Goal: Task Accomplishment & Management: Use online tool/utility

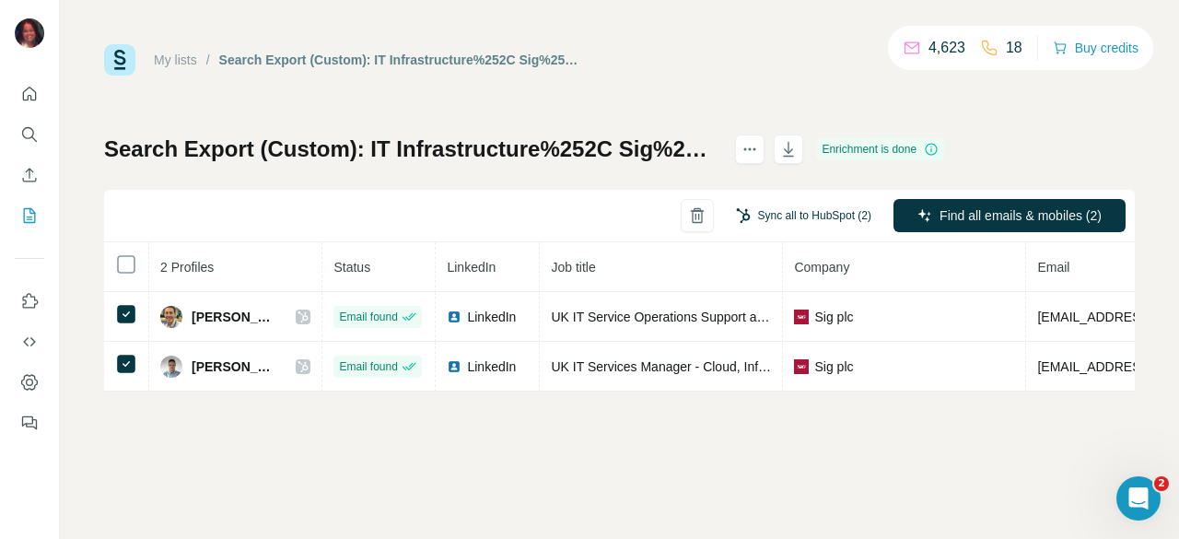
click at [799, 217] on button "Sync all to HubSpot (2)" at bounding box center [803, 216] width 161 height 28
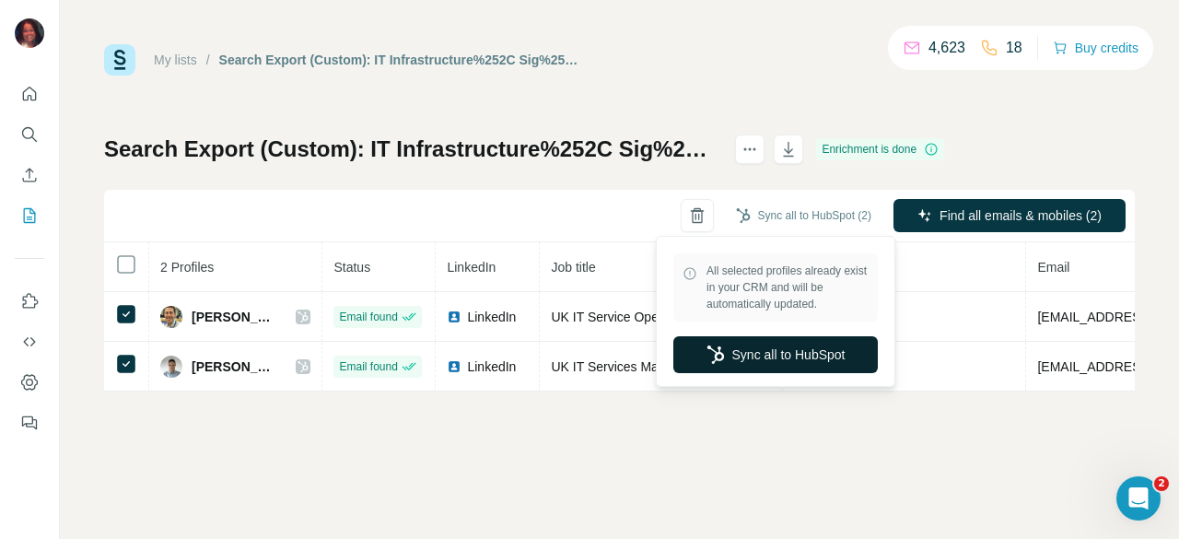
click at [772, 353] on button "Sync all to HubSpot" at bounding box center [776, 354] width 205 height 37
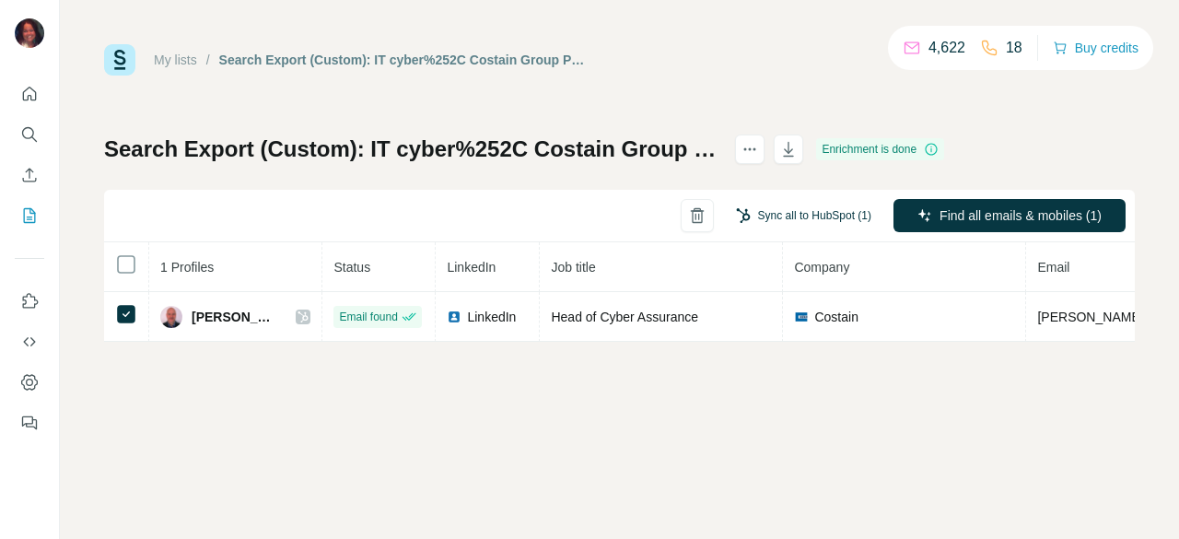
click at [792, 224] on button "Sync all to HubSpot (1)" at bounding box center [803, 216] width 161 height 28
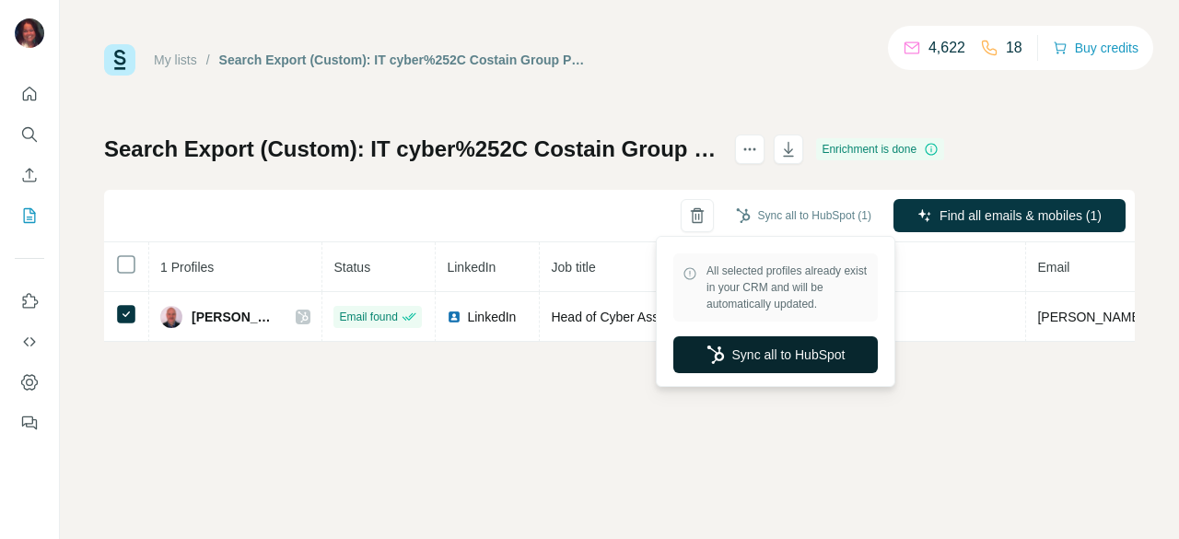
click at [772, 356] on button "Sync all to HubSpot" at bounding box center [776, 354] width 205 height 37
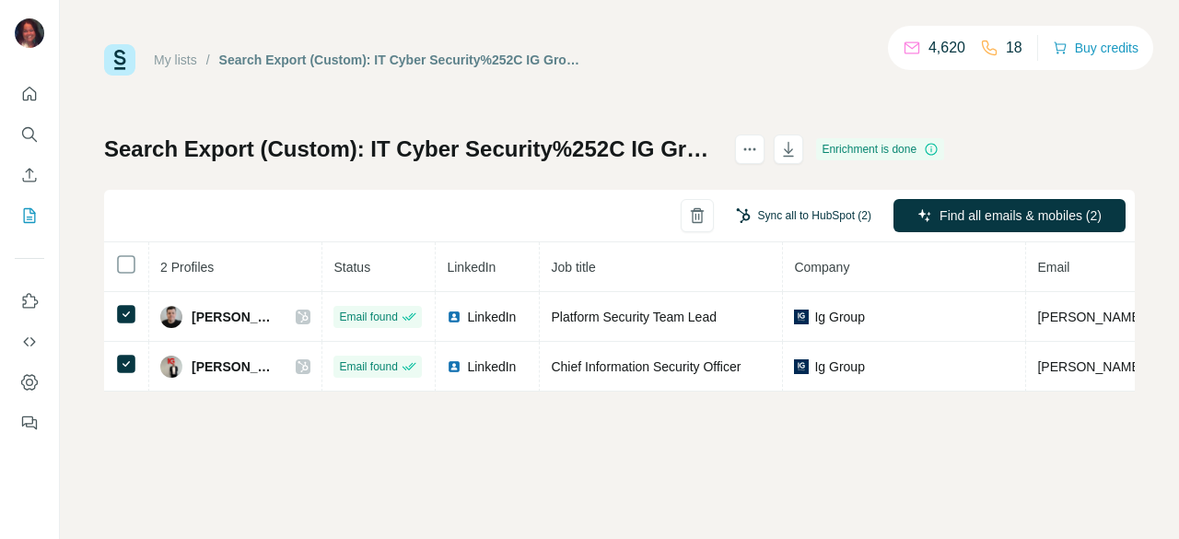
click at [798, 217] on button "Sync all to HubSpot (2)" at bounding box center [803, 216] width 161 height 28
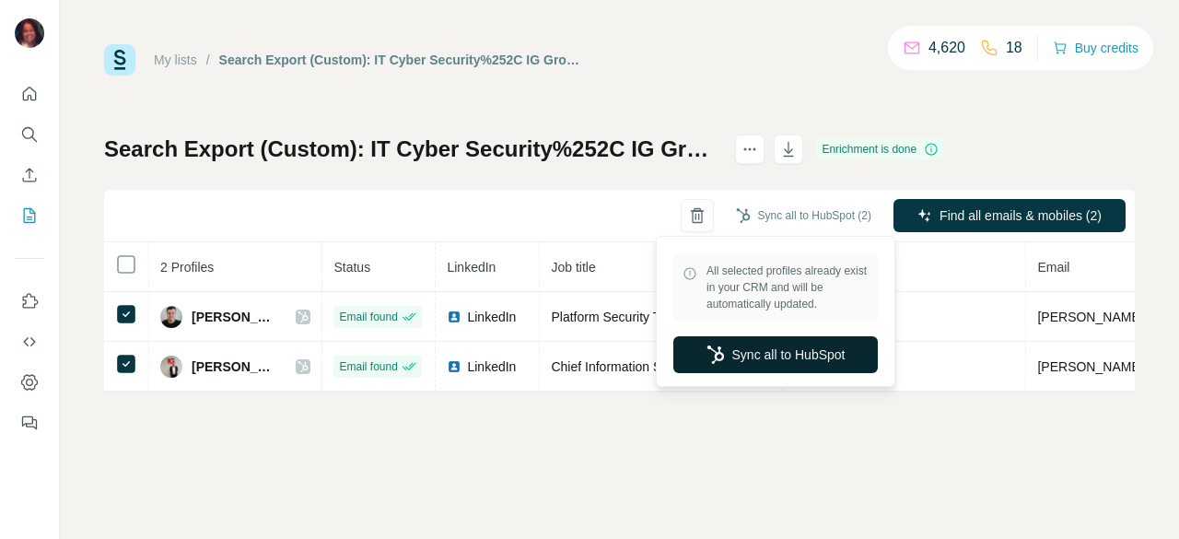
click at [768, 353] on button "Sync all to HubSpot" at bounding box center [776, 354] width 205 height 37
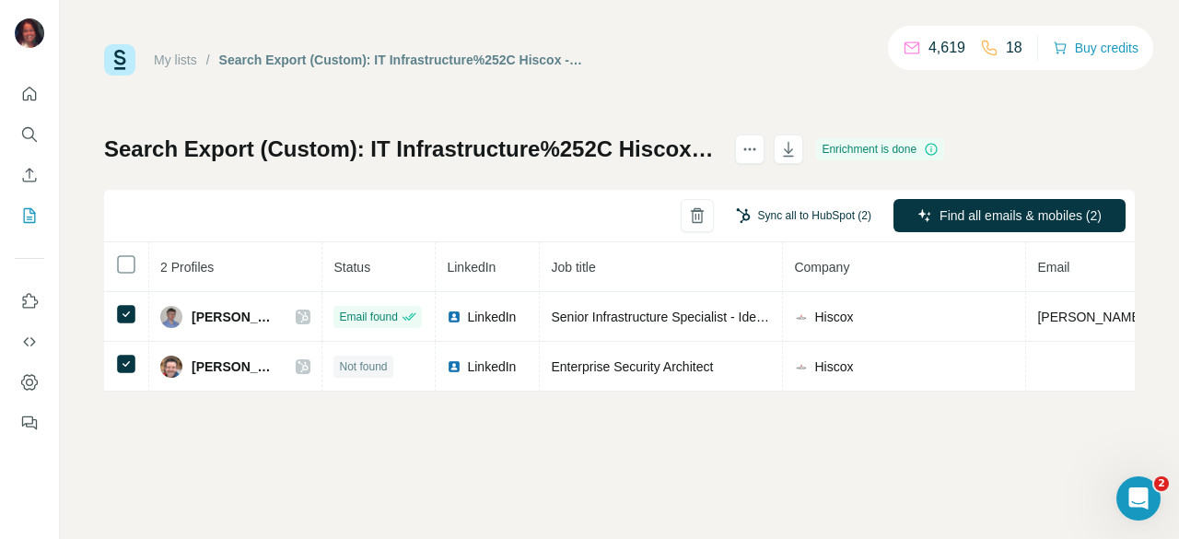
click at [800, 205] on button "Sync all to HubSpot (2)" at bounding box center [803, 216] width 161 height 28
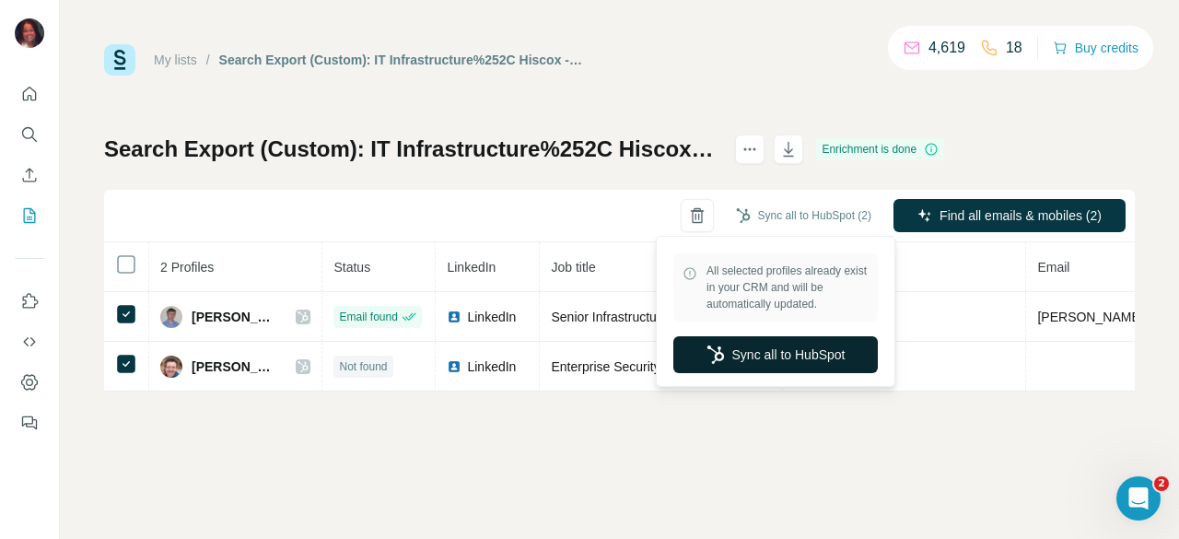
click at [763, 357] on button "Sync all to HubSpot" at bounding box center [776, 354] width 205 height 37
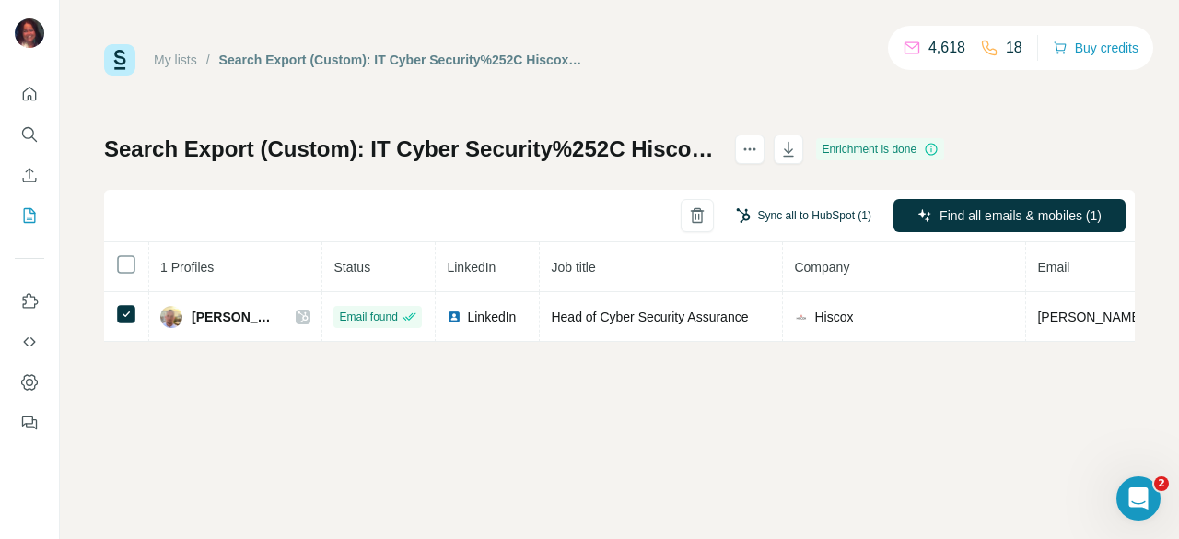
click at [819, 215] on button "Sync all to HubSpot (1)" at bounding box center [803, 216] width 161 height 28
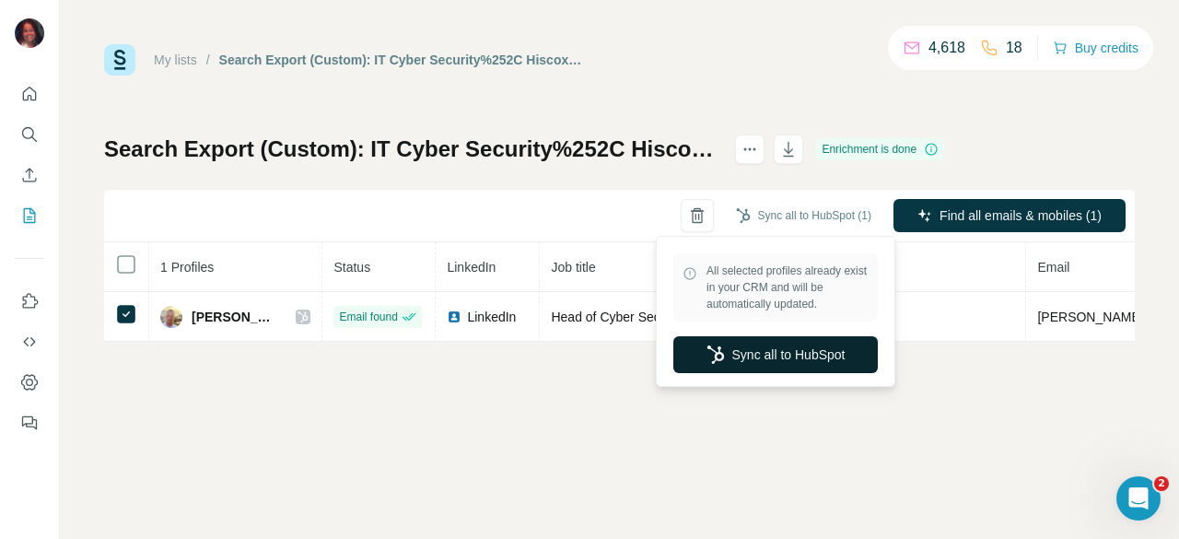
click at [789, 346] on button "Sync all to HubSpot" at bounding box center [776, 354] width 205 height 37
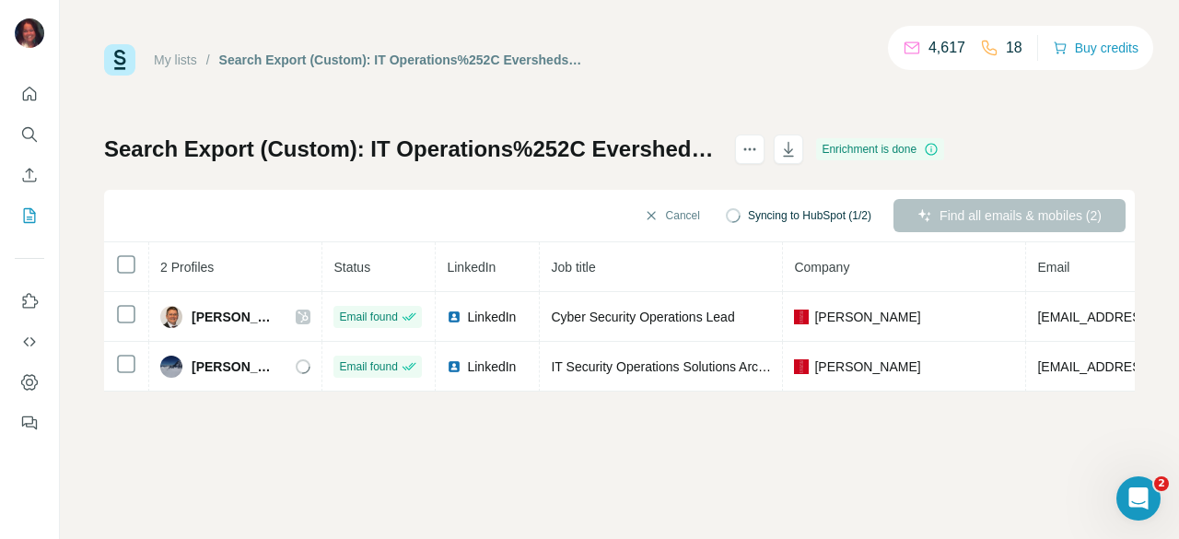
click at [774, 214] on span "Syncing to HubSpot (1/2)" at bounding box center [809, 215] width 123 height 17
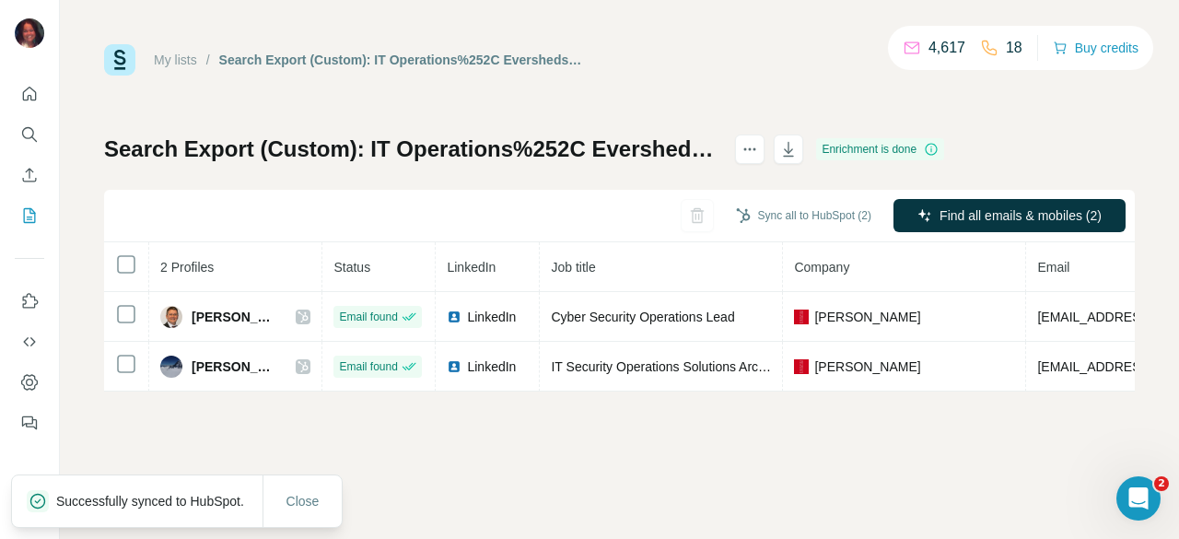
click at [787, 213] on button "Sync all to HubSpot (2)" at bounding box center [803, 216] width 161 height 28
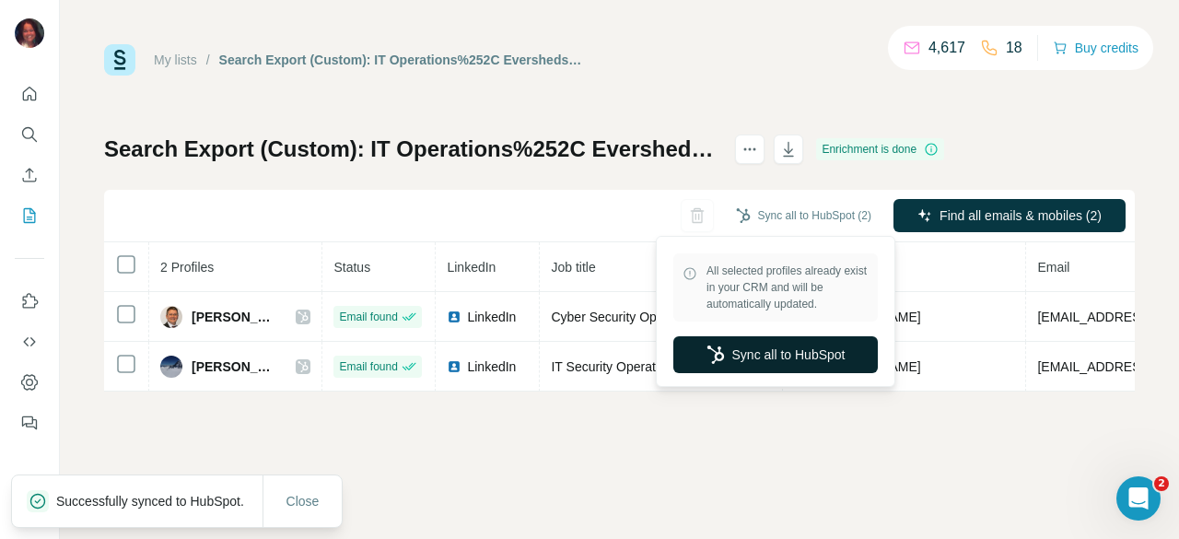
click at [787, 340] on button "Sync all to HubSpot" at bounding box center [776, 354] width 205 height 37
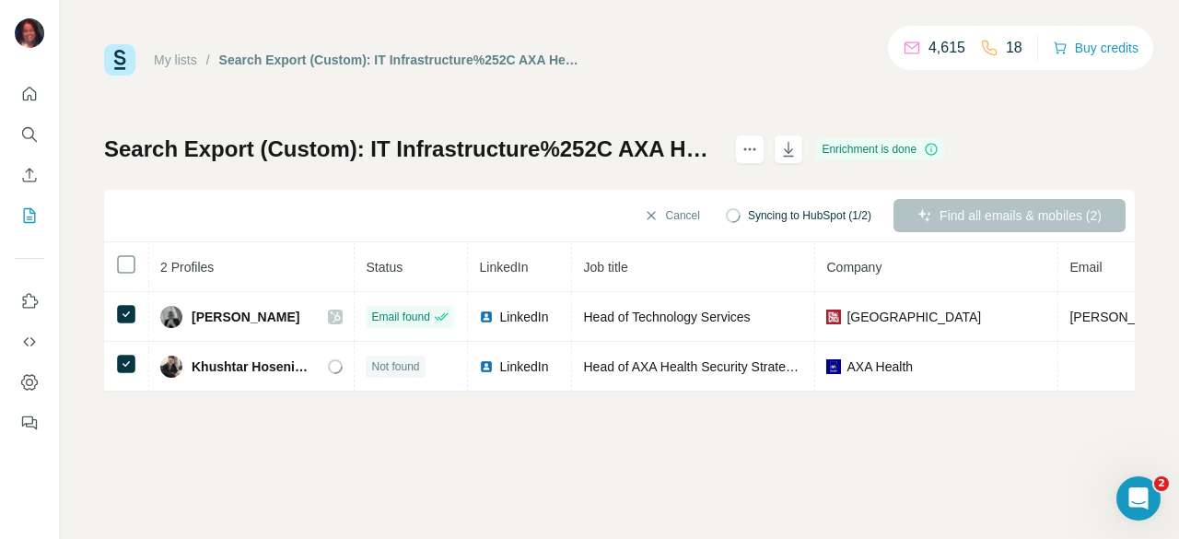
click at [793, 233] on div "Cancel Syncing to HubSpot (1/2) Find all emails & mobiles (2)" at bounding box center [619, 216] width 1031 height 53
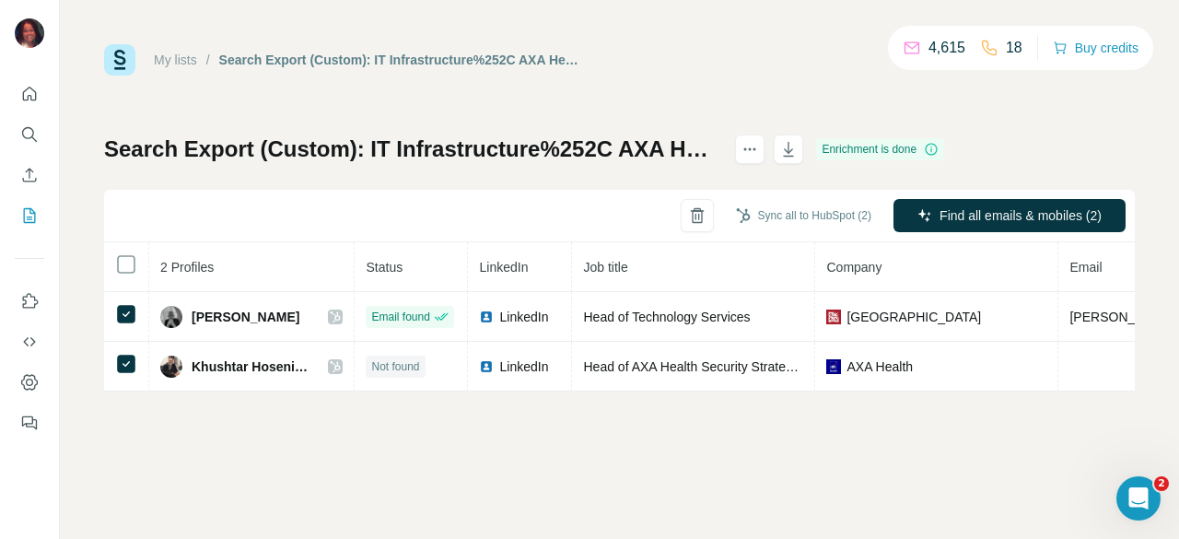
click at [781, 216] on button "Sync all to HubSpot (2)" at bounding box center [803, 216] width 161 height 28
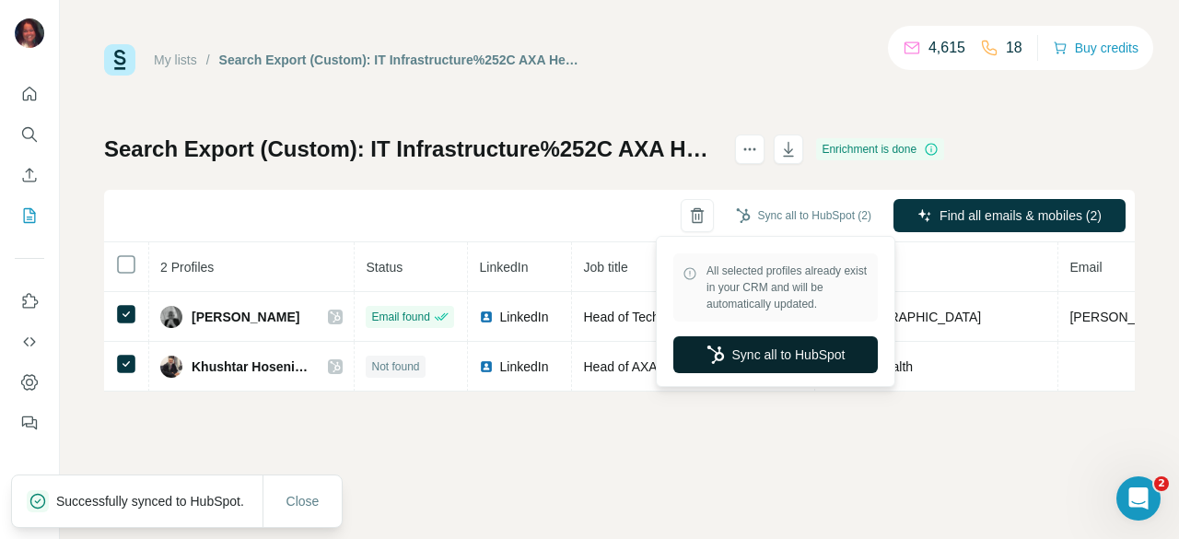
click at [778, 347] on button "Sync all to HubSpot" at bounding box center [776, 354] width 205 height 37
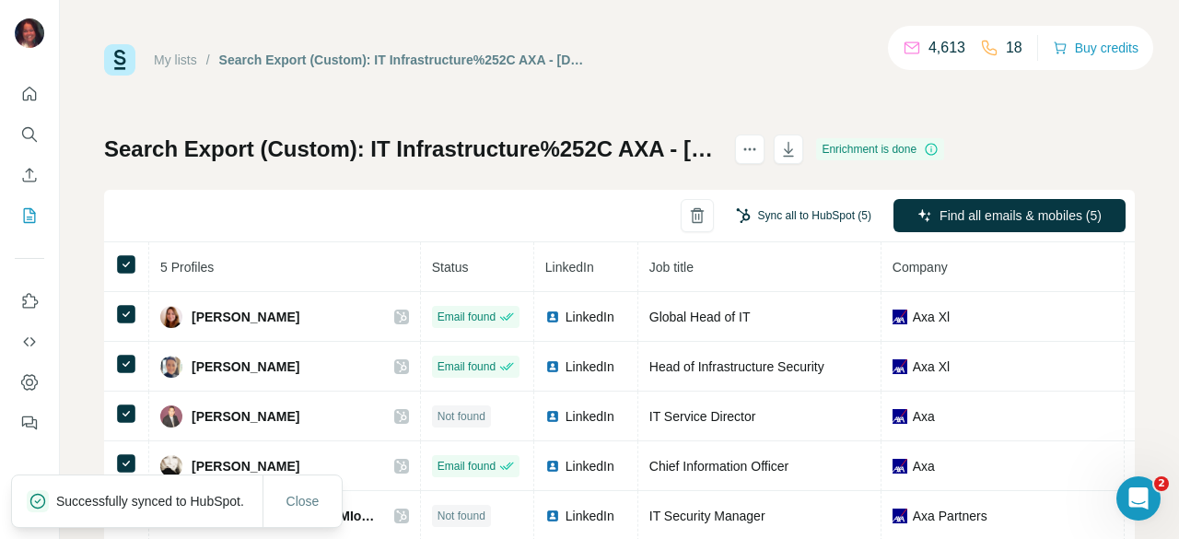
click at [790, 218] on button "Sync all to HubSpot (5)" at bounding box center [803, 216] width 161 height 28
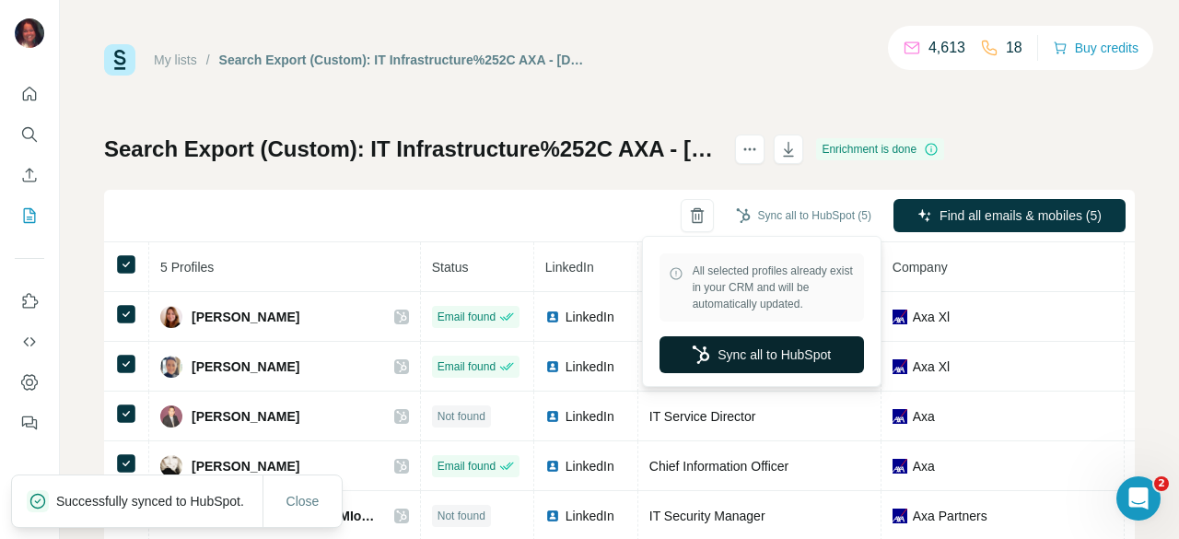
click at [769, 361] on button "Sync all to HubSpot" at bounding box center [762, 354] width 205 height 37
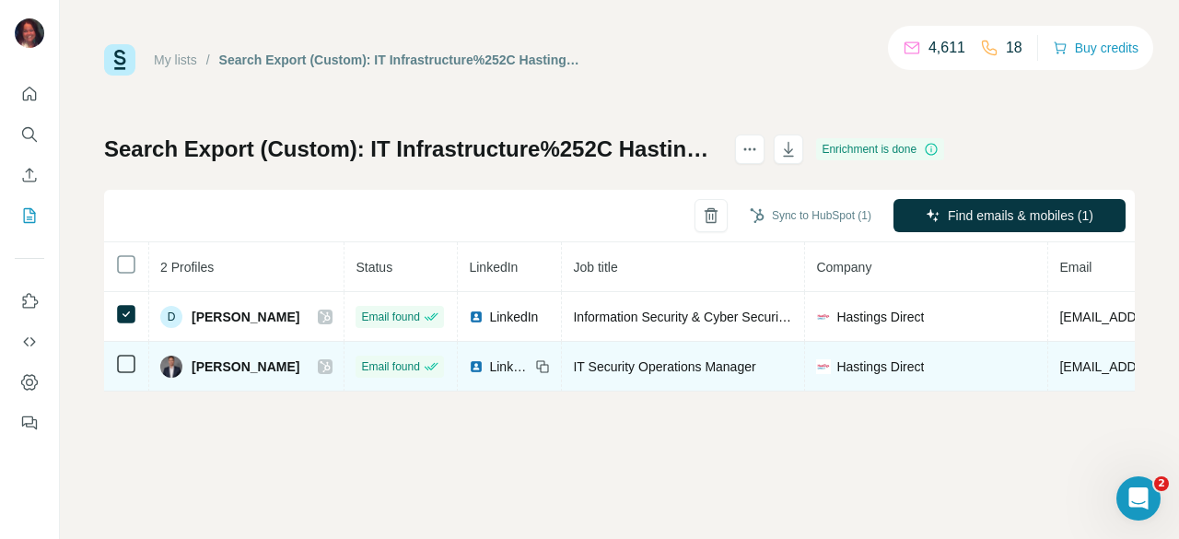
click at [133, 375] on td at bounding box center [126, 367] width 45 height 50
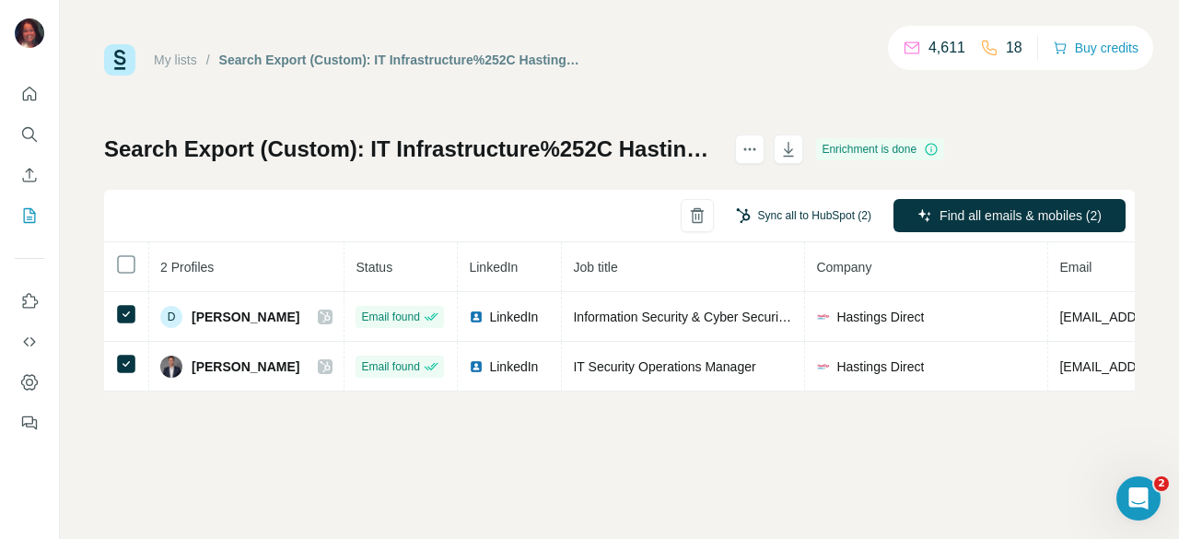
click at [847, 211] on button "Sync all to HubSpot (2)" at bounding box center [803, 216] width 161 height 28
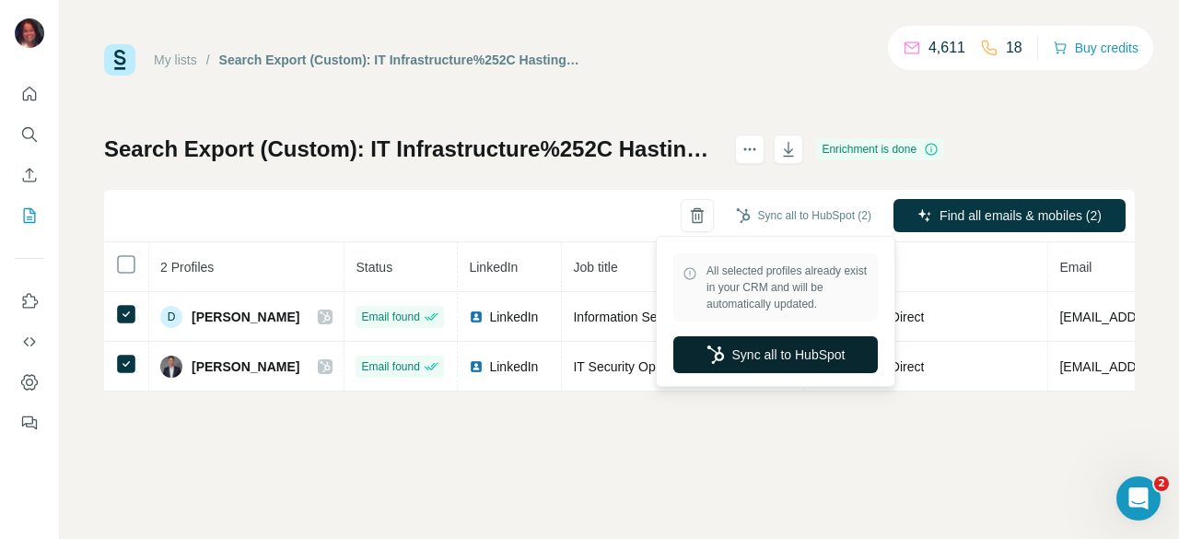
click at [801, 362] on button "Sync all to HubSpot" at bounding box center [776, 354] width 205 height 37
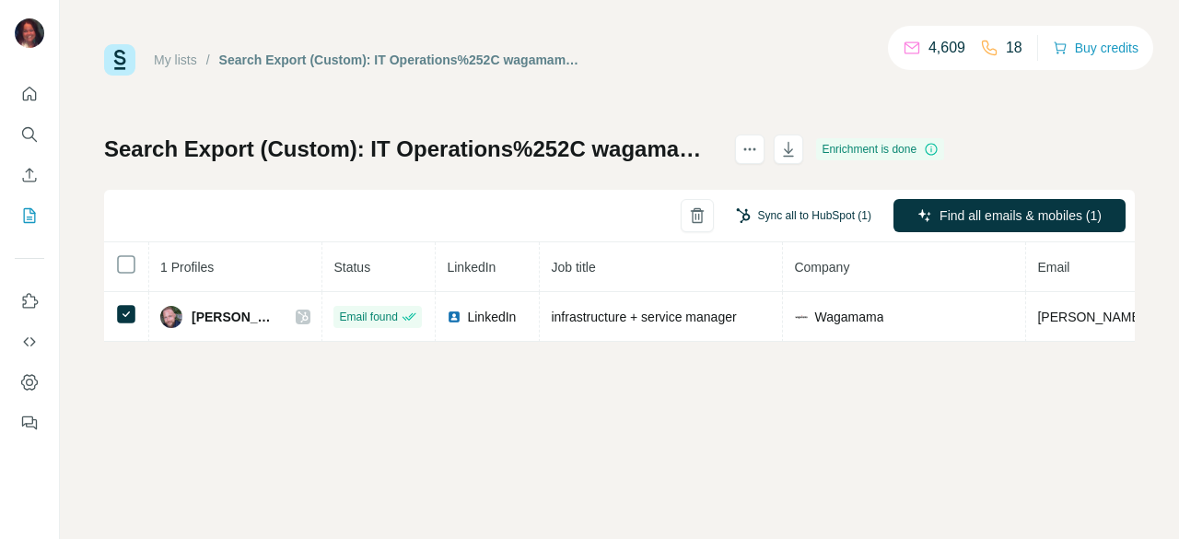
click at [838, 222] on button "Sync all to HubSpot (1)" at bounding box center [803, 216] width 161 height 28
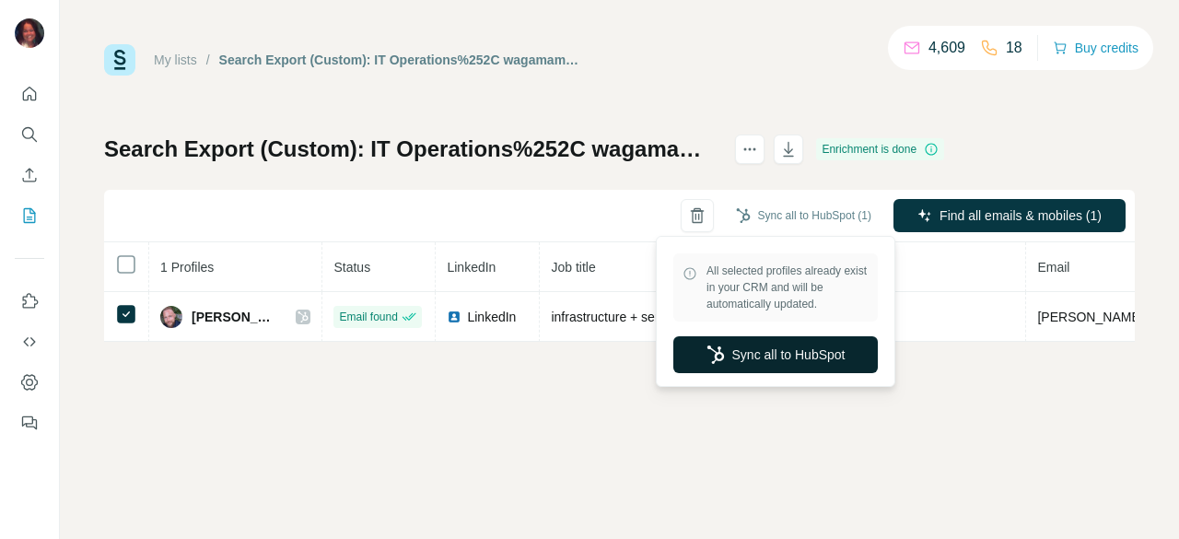
click at [770, 364] on button "Sync all to HubSpot" at bounding box center [776, 354] width 205 height 37
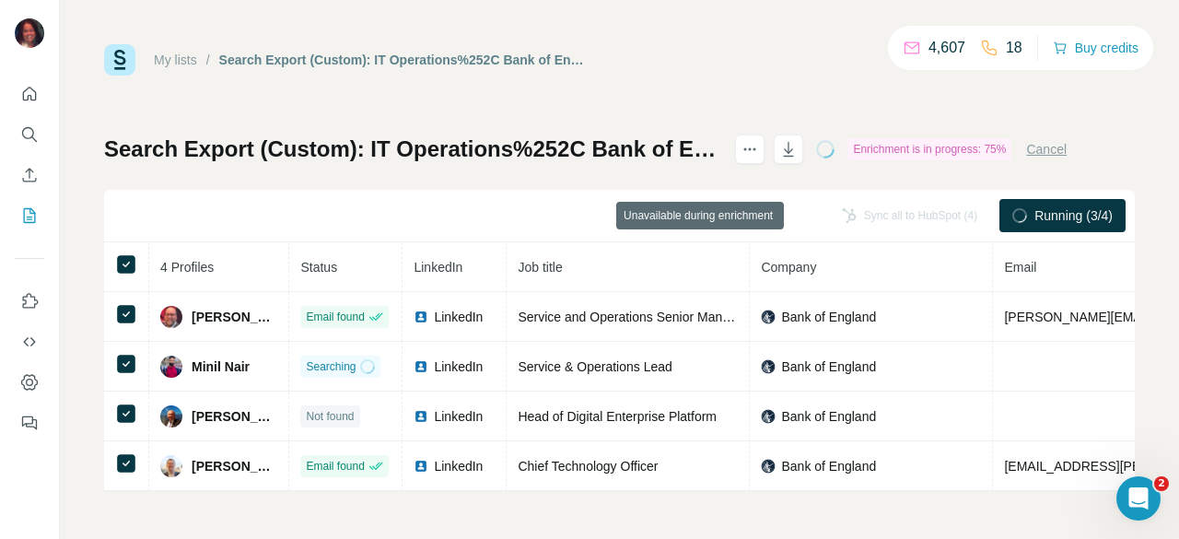
click at [893, 218] on div "Sync all to HubSpot (4)" at bounding box center [909, 215] width 161 height 33
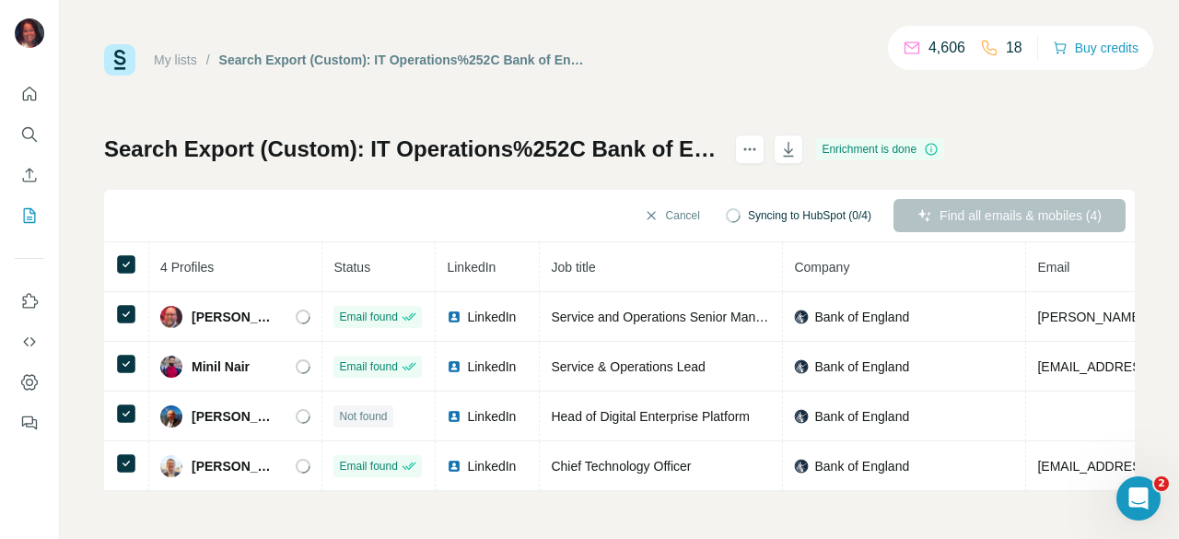
click at [783, 221] on span "Syncing to HubSpot (0/4)" at bounding box center [809, 215] width 123 height 17
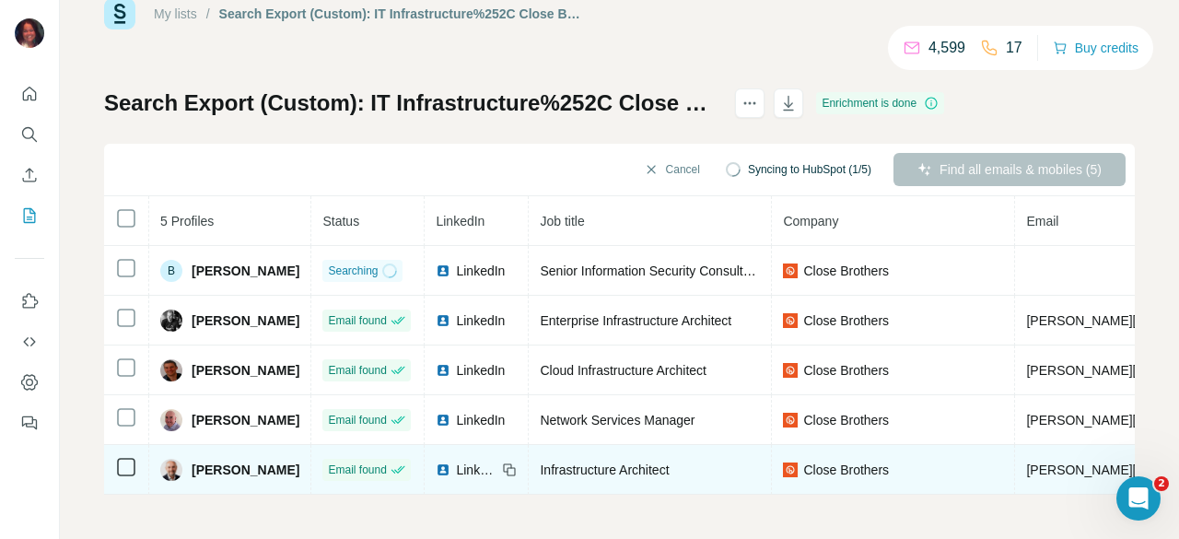
scroll to position [54, 0]
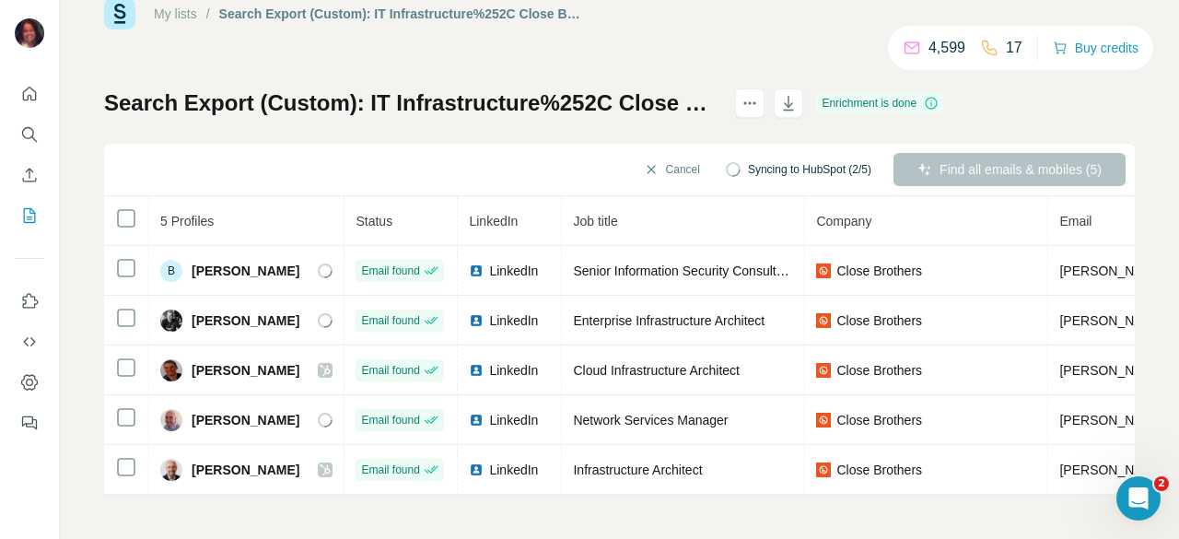
click at [777, 163] on span "Syncing to HubSpot (2/5)" at bounding box center [809, 169] width 123 height 17
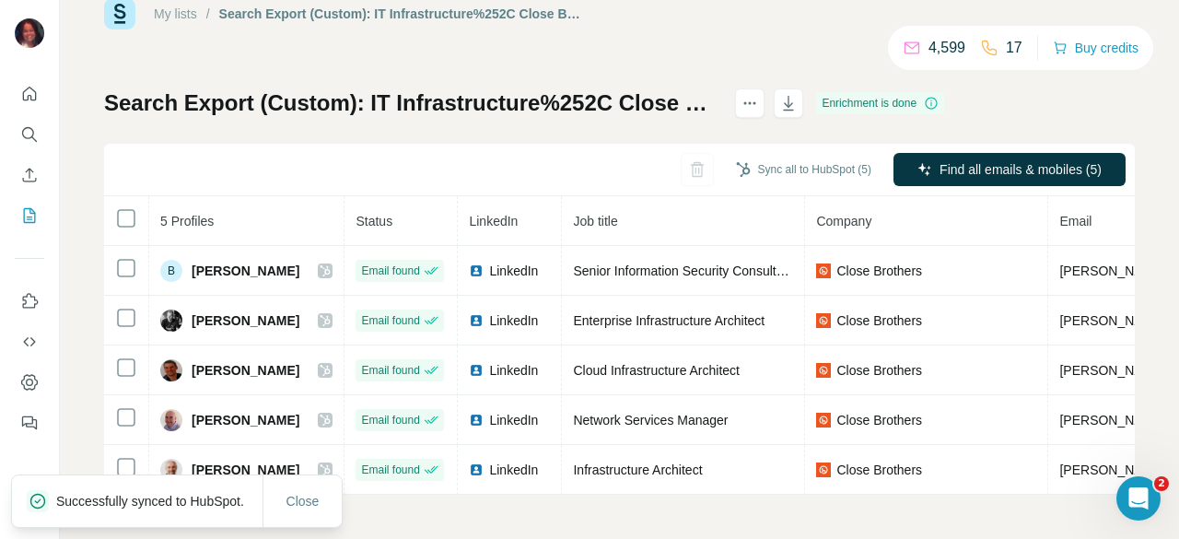
click at [779, 163] on button "Sync all to HubSpot (5)" at bounding box center [803, 170] width 161 height 28
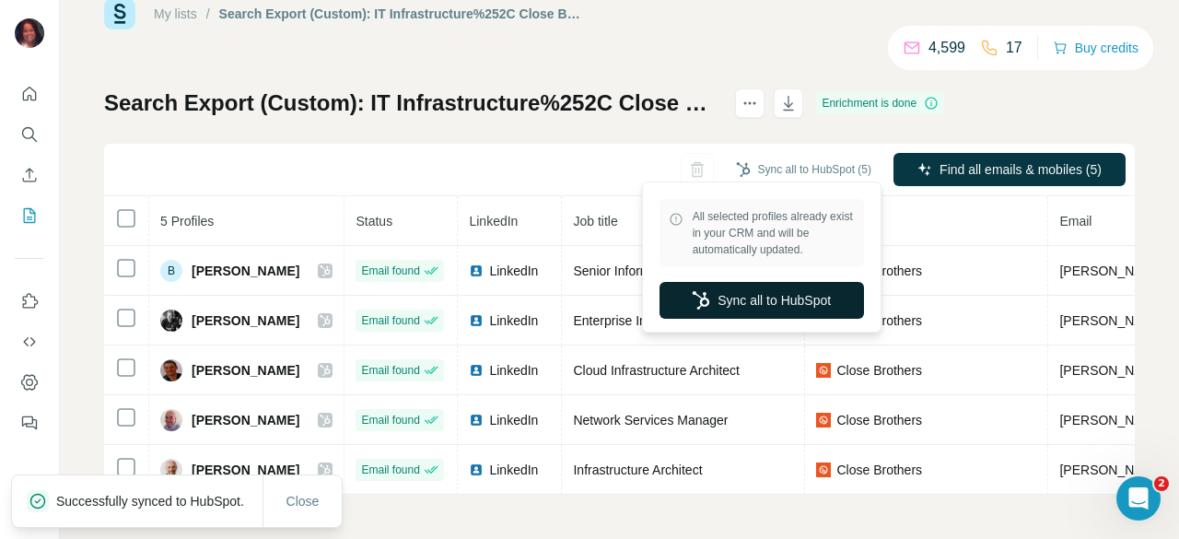
click at [763, 306] on button "Sync all to HubSpot" at bounding box center [762, 300] width 205 height 37
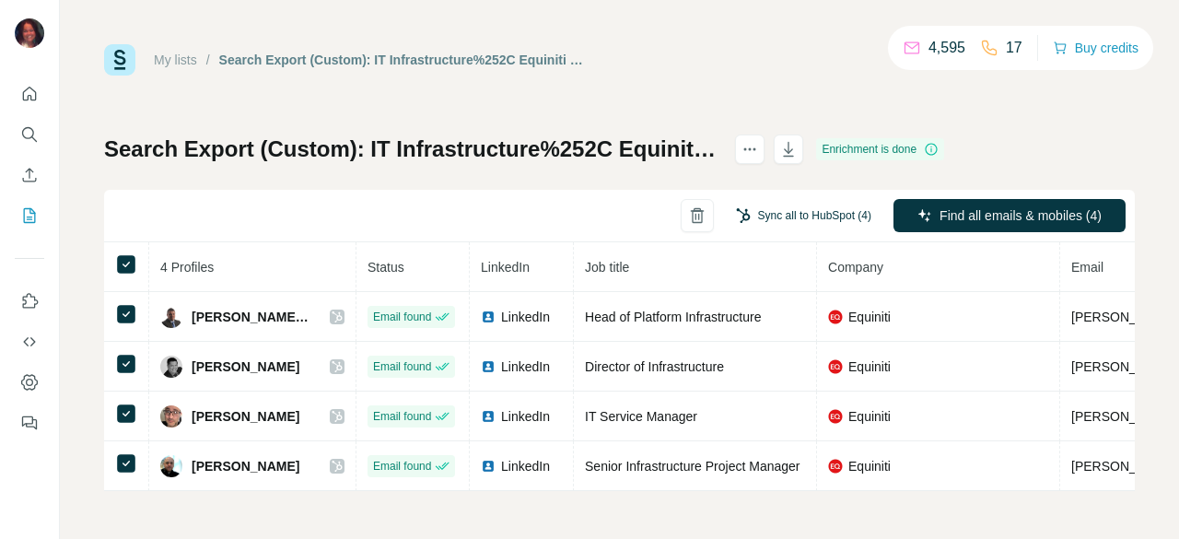
click at [820, 217] on button "Sync all to HubSpot (4)" at bounding box center [803, 216] width 161 height 28
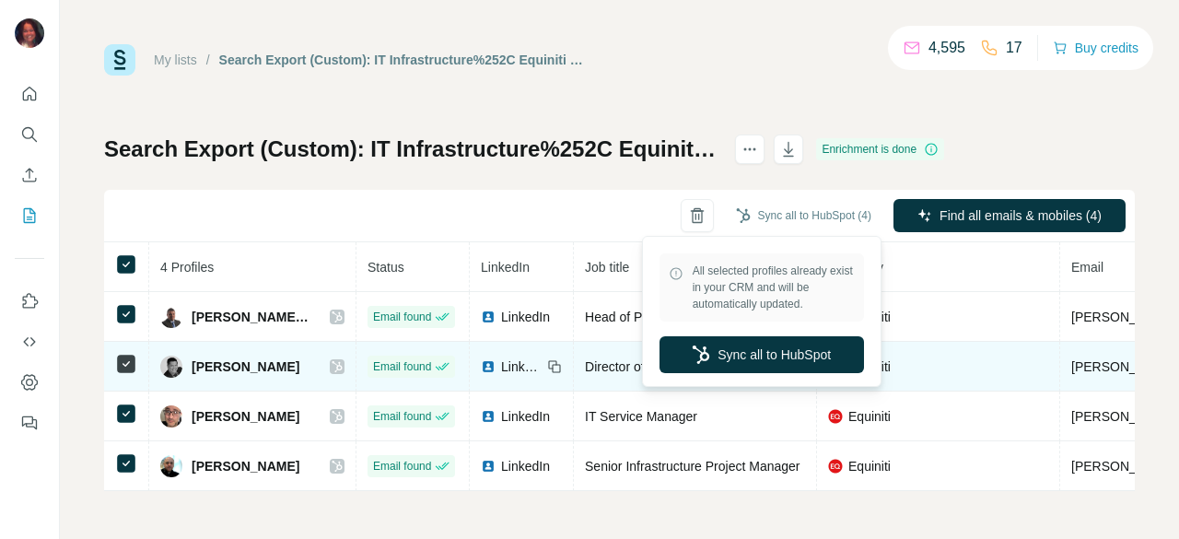
click at [774, 351] on button "Sync all to HubSpot" at bounding box center [762, 354] width 205 height 37
